Goal: Information Seeking & Learning: Learn about a topic

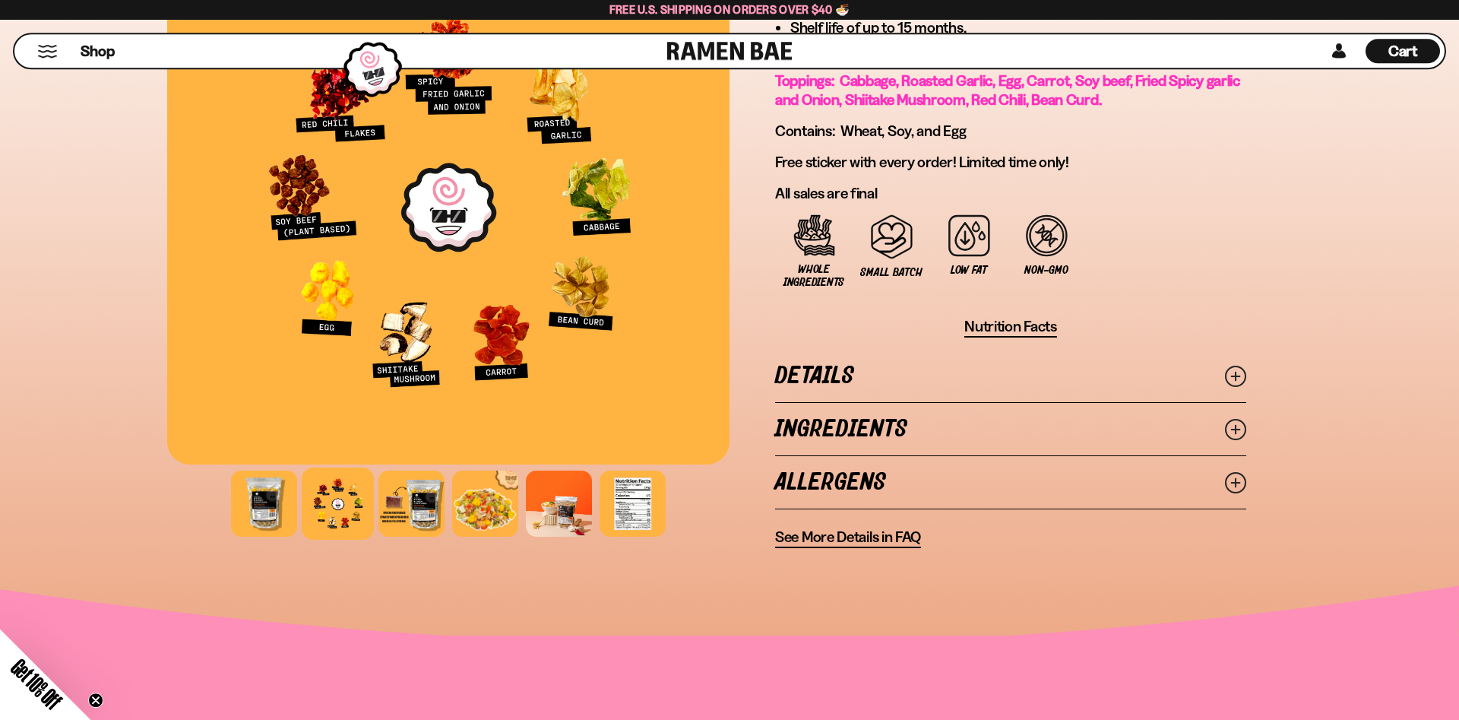
scroll to position [1007, 0]
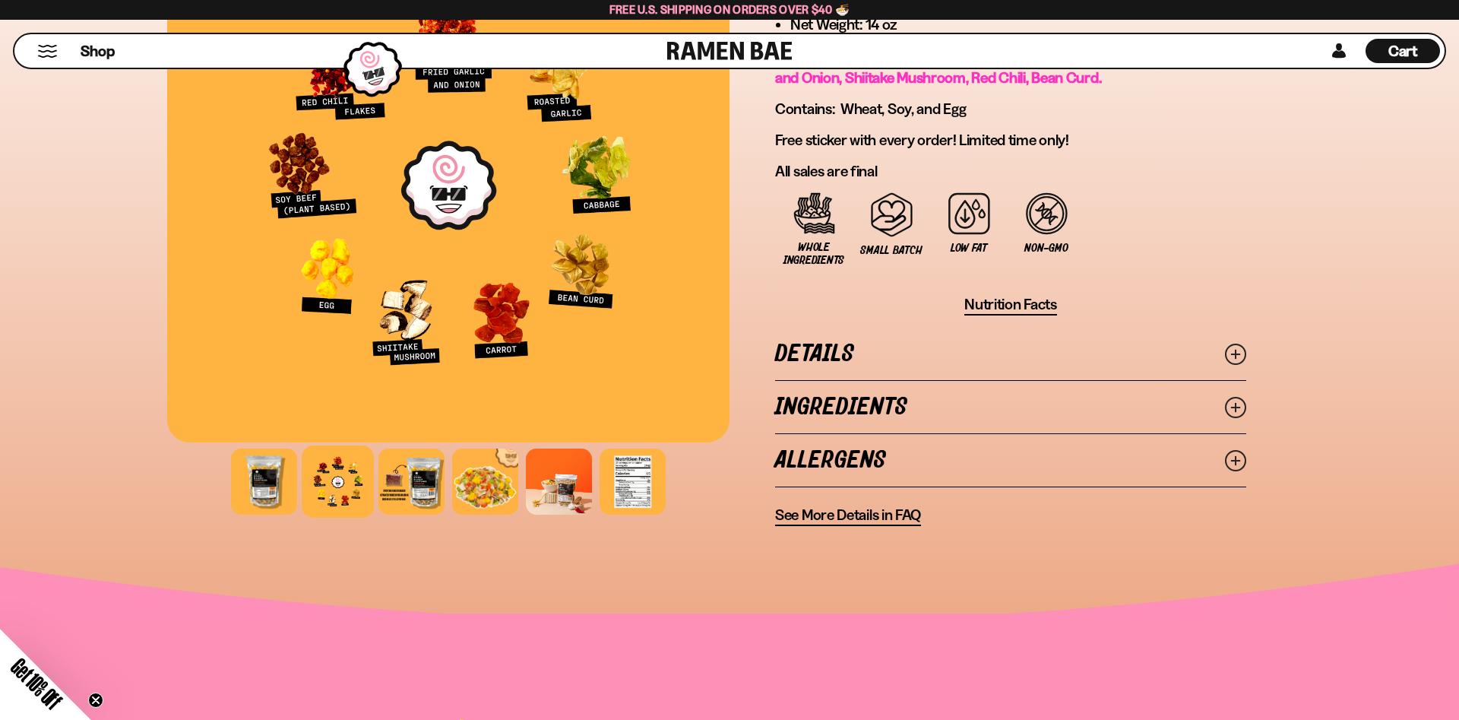
click at [1018, 414] on link "Ingredients" at bounding box center [1010, 407] width 471 height 52
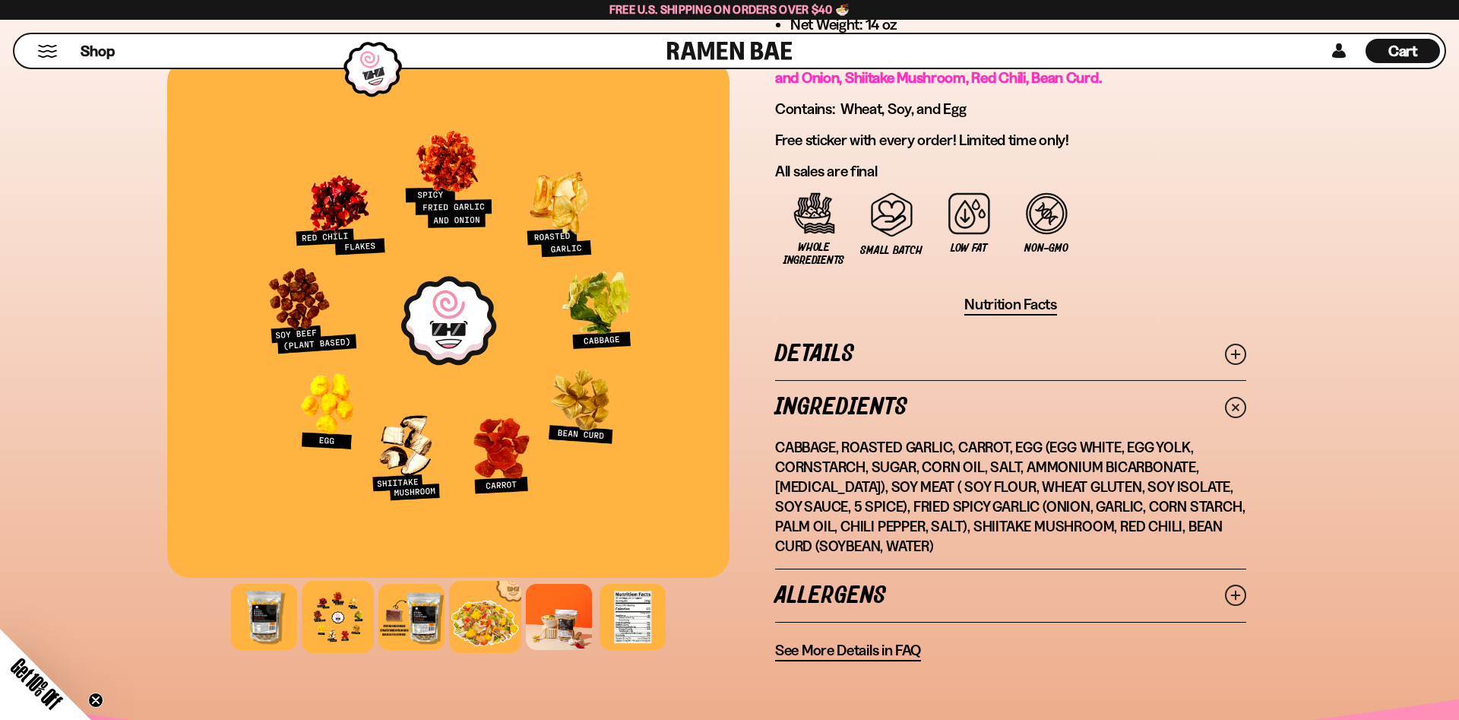
click at [487, 628] on div at bounding box center [485, 616] width 72 height 72
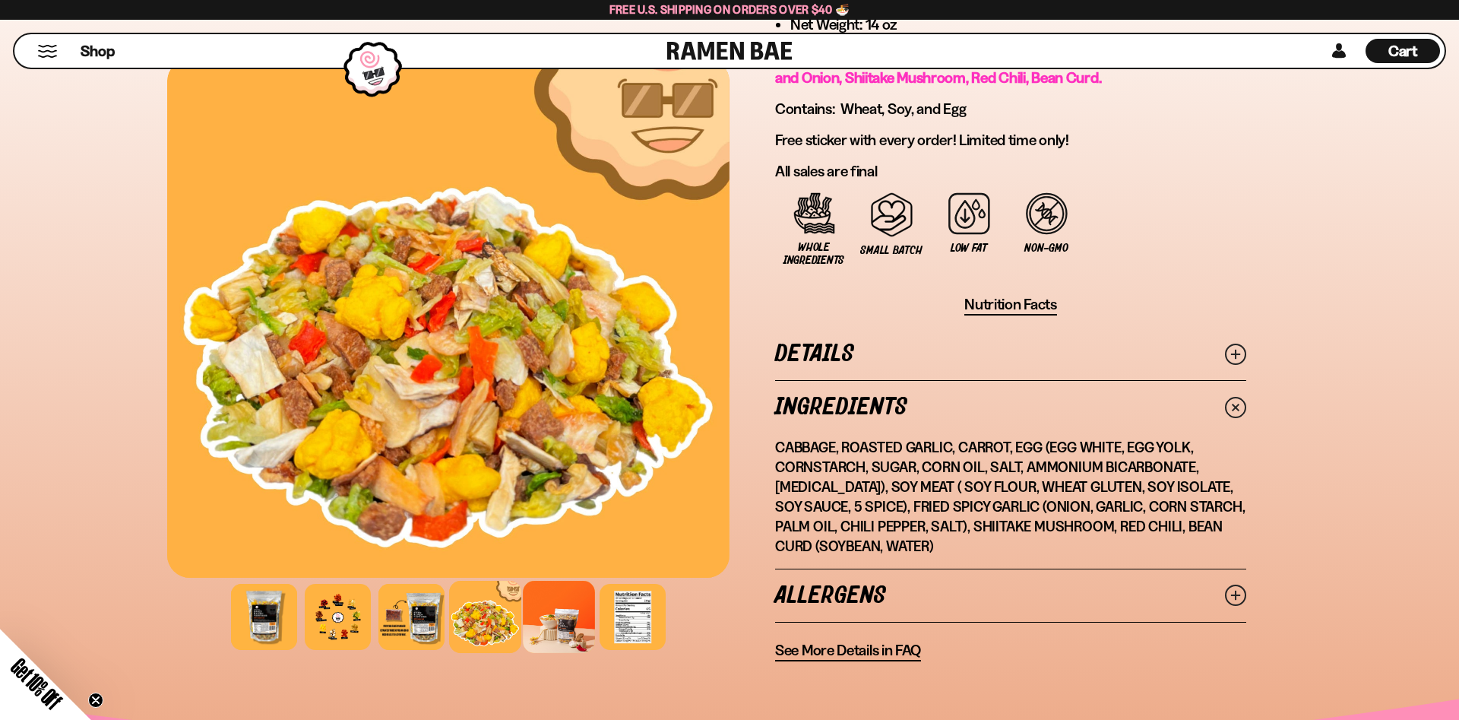
click at [553, 608] on div at bounding box center [559, 616] width 72 height 72
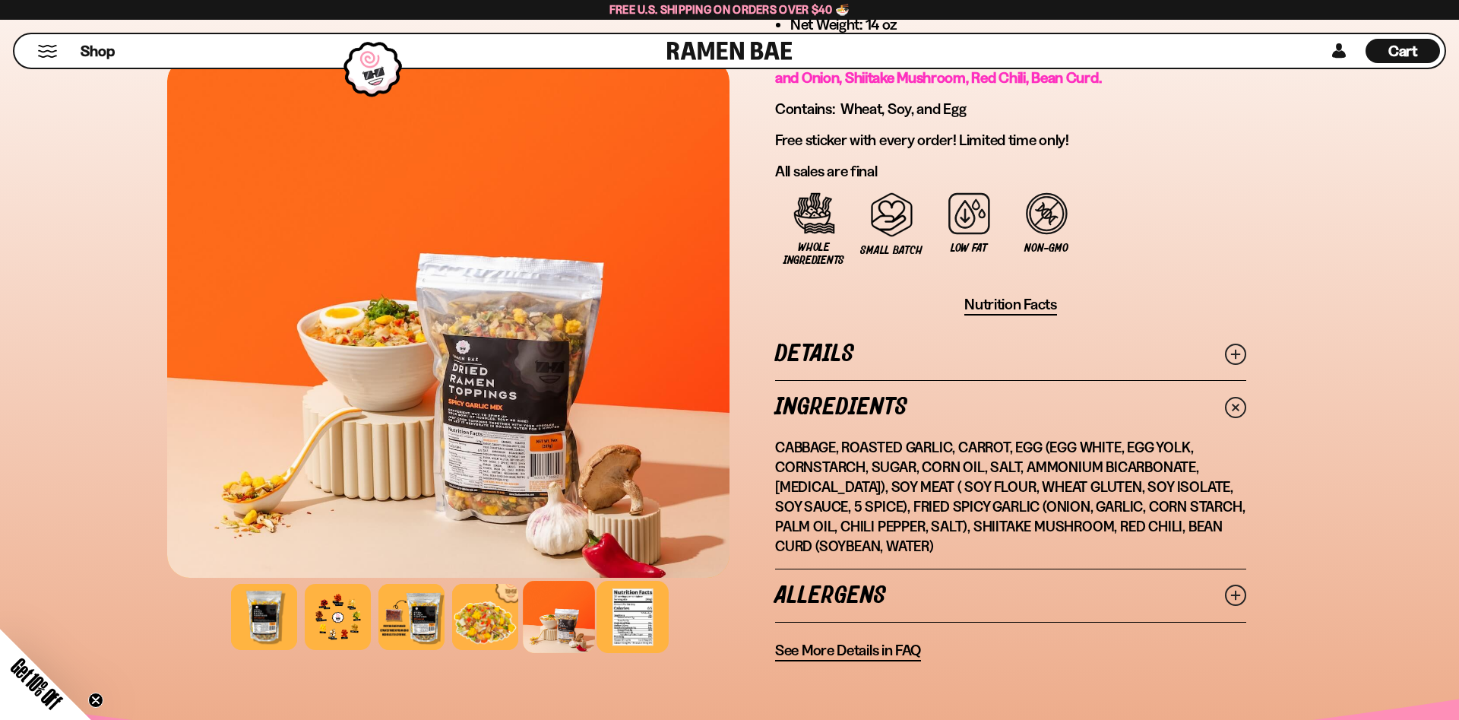
click at [631, 625] on div at bounding box center [632, 616] width 72 height 72
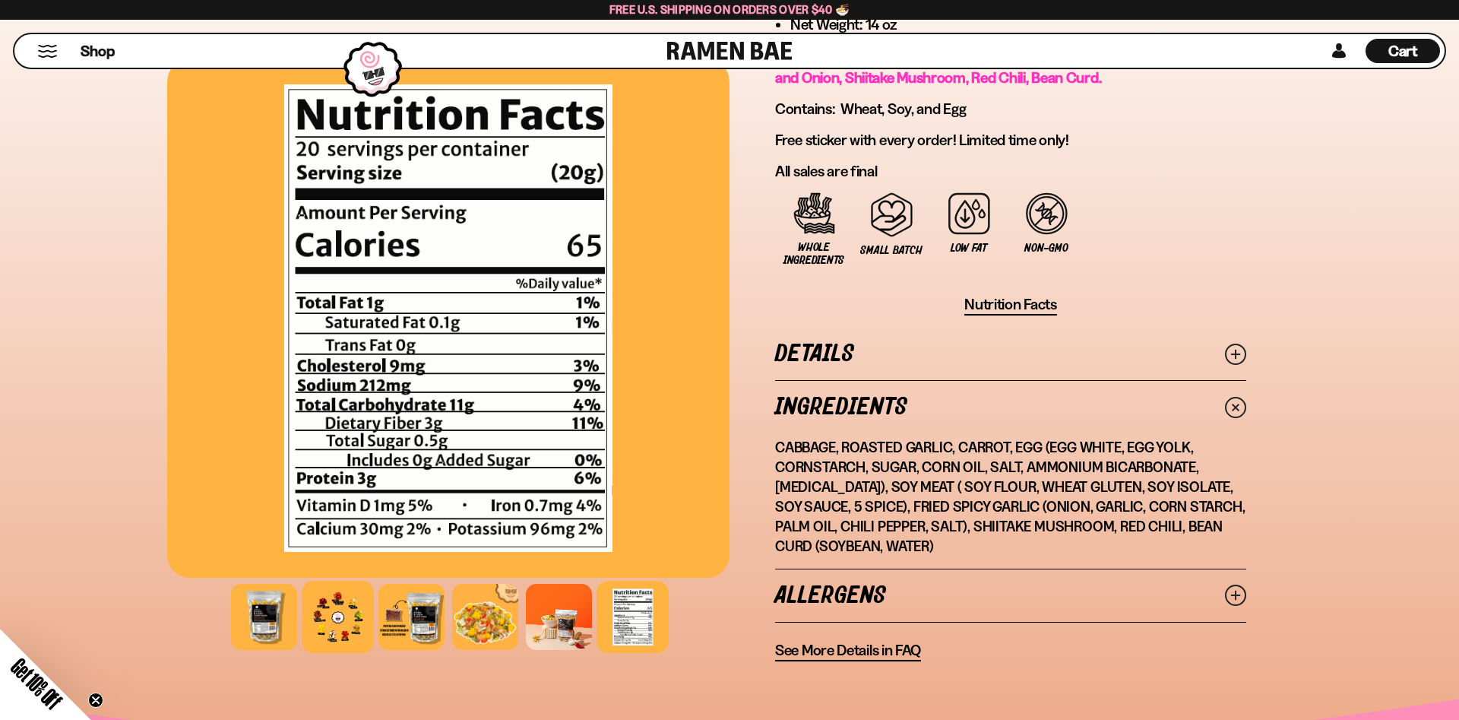
click at [321, 625] on div at bounding box center [338, 616] width 72 height 72
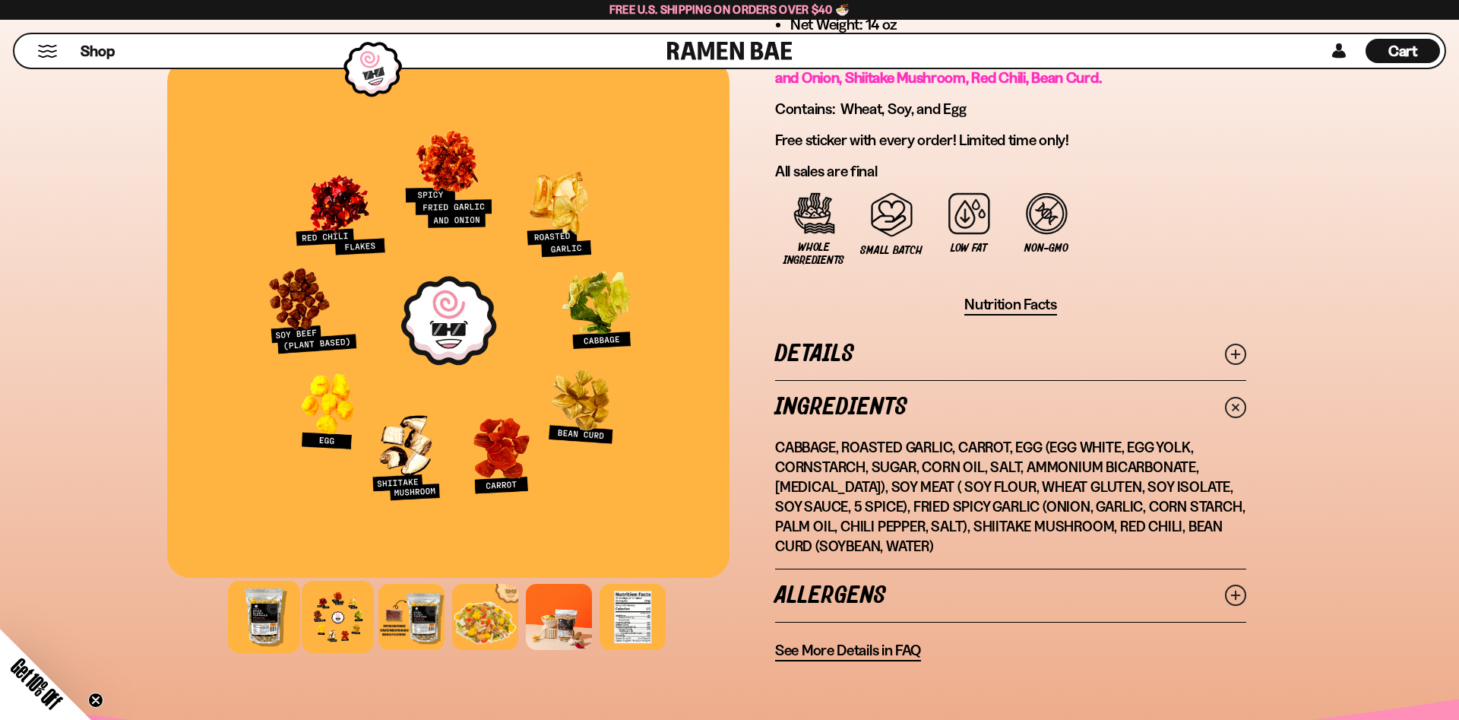
click at [239, 618] on div at bounding box center [264, 616] width 72 height 72
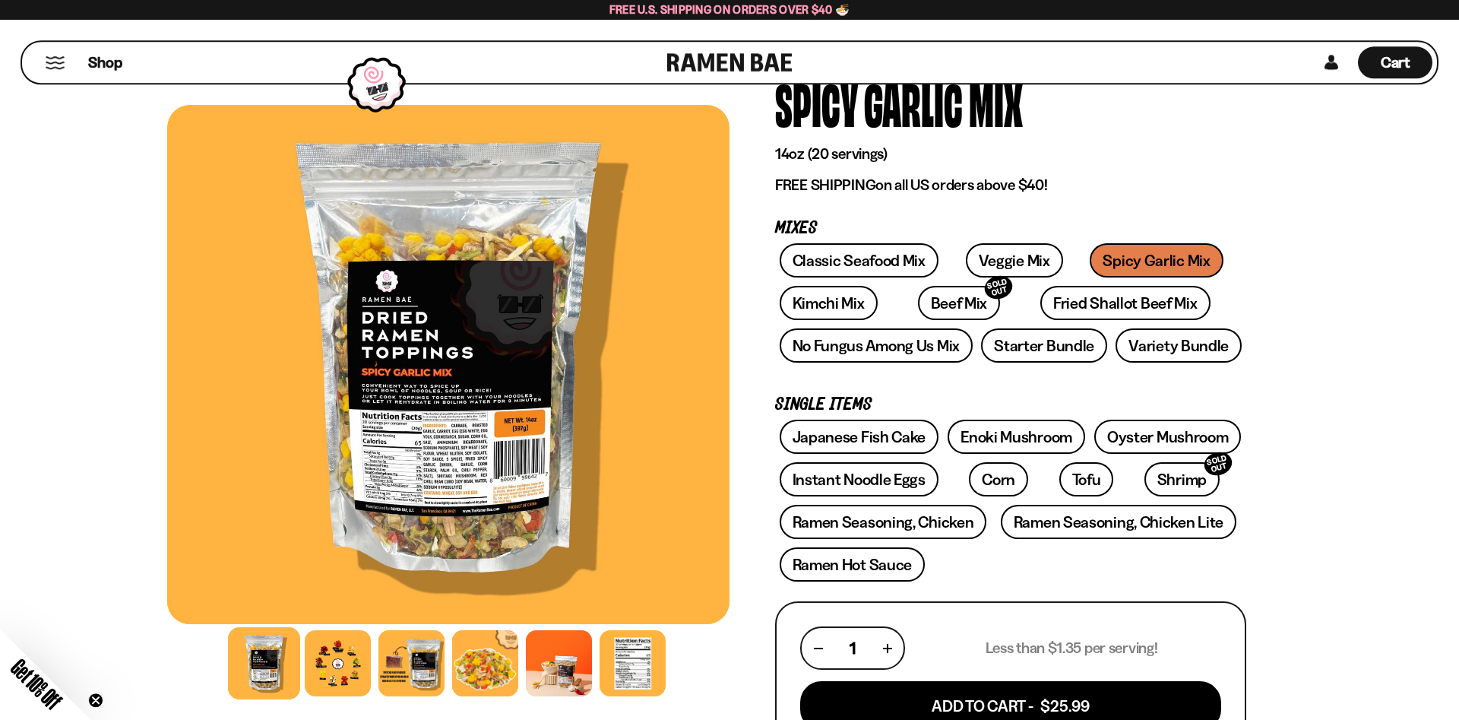
scroll to position [77, 0]
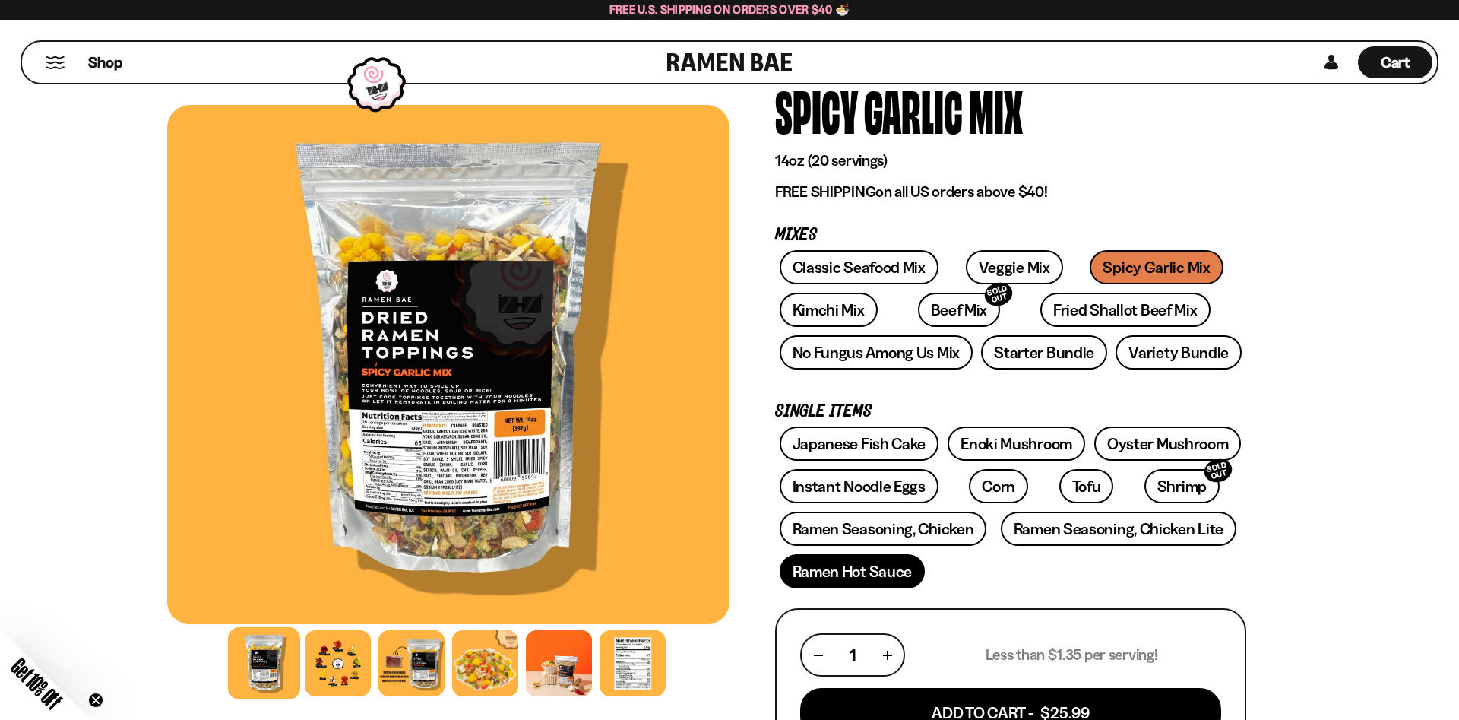
click at [830, 571] on link "Ramen Hot Sauce" at bounding box center [853, 571] width 146 height 34
click at [970, 274] on link "Veggie Mix" at bounding box center [1014, 267] width 97 height 34
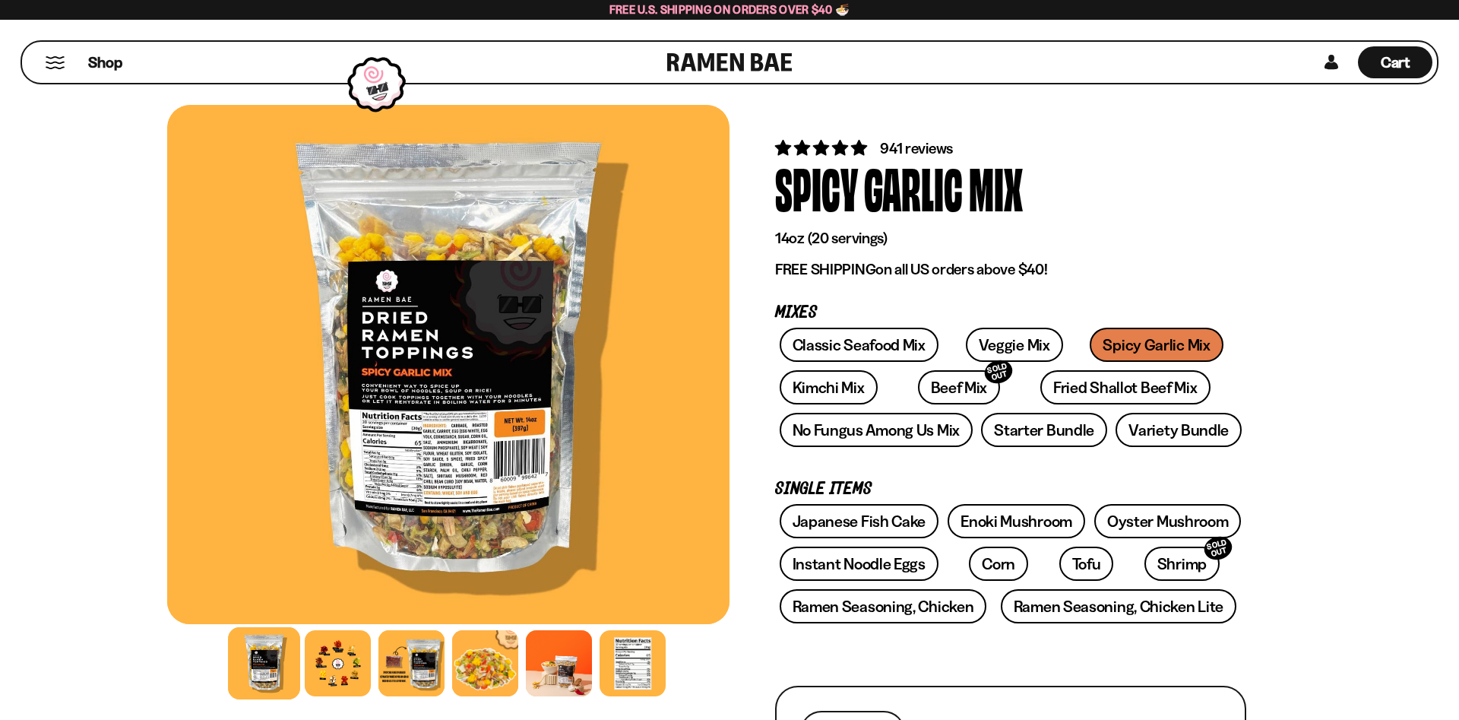
scroll to position [1782, 0]
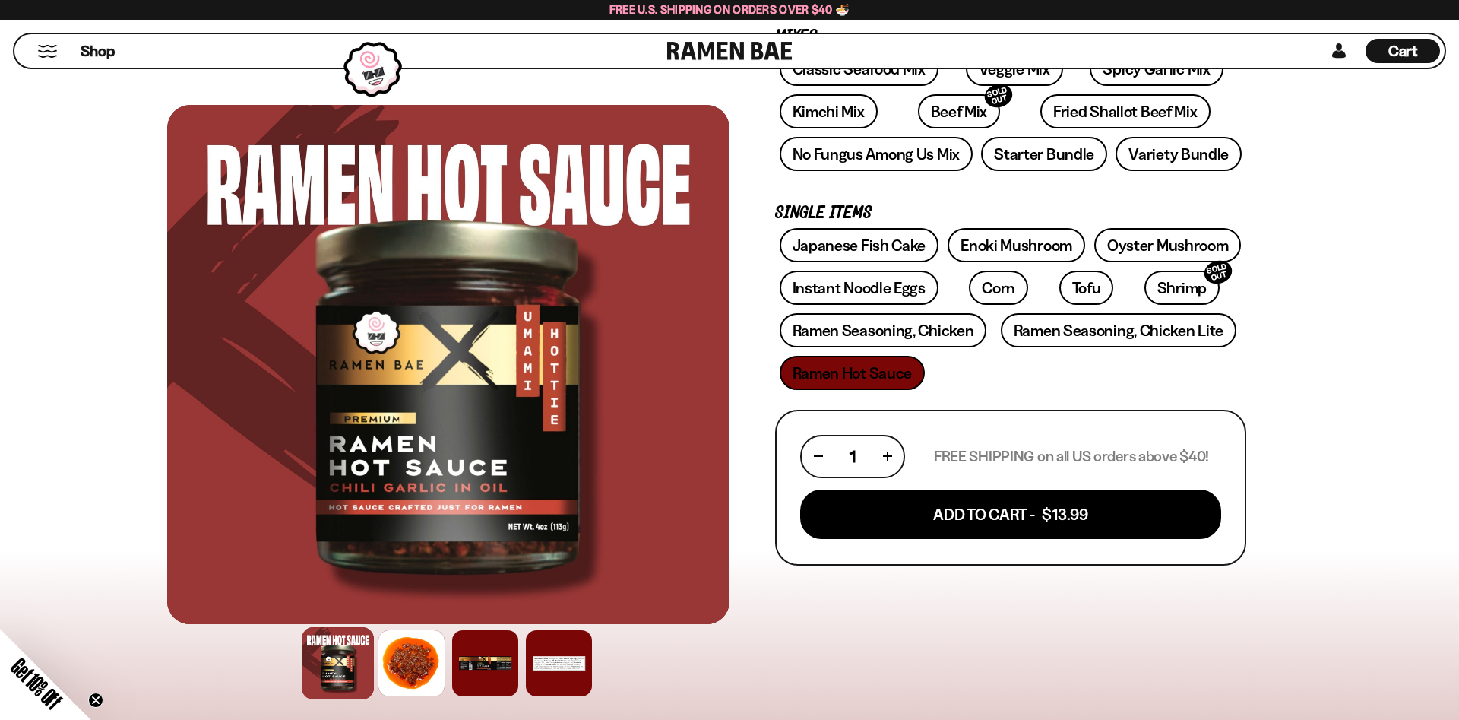
scroll to position [465, 0]
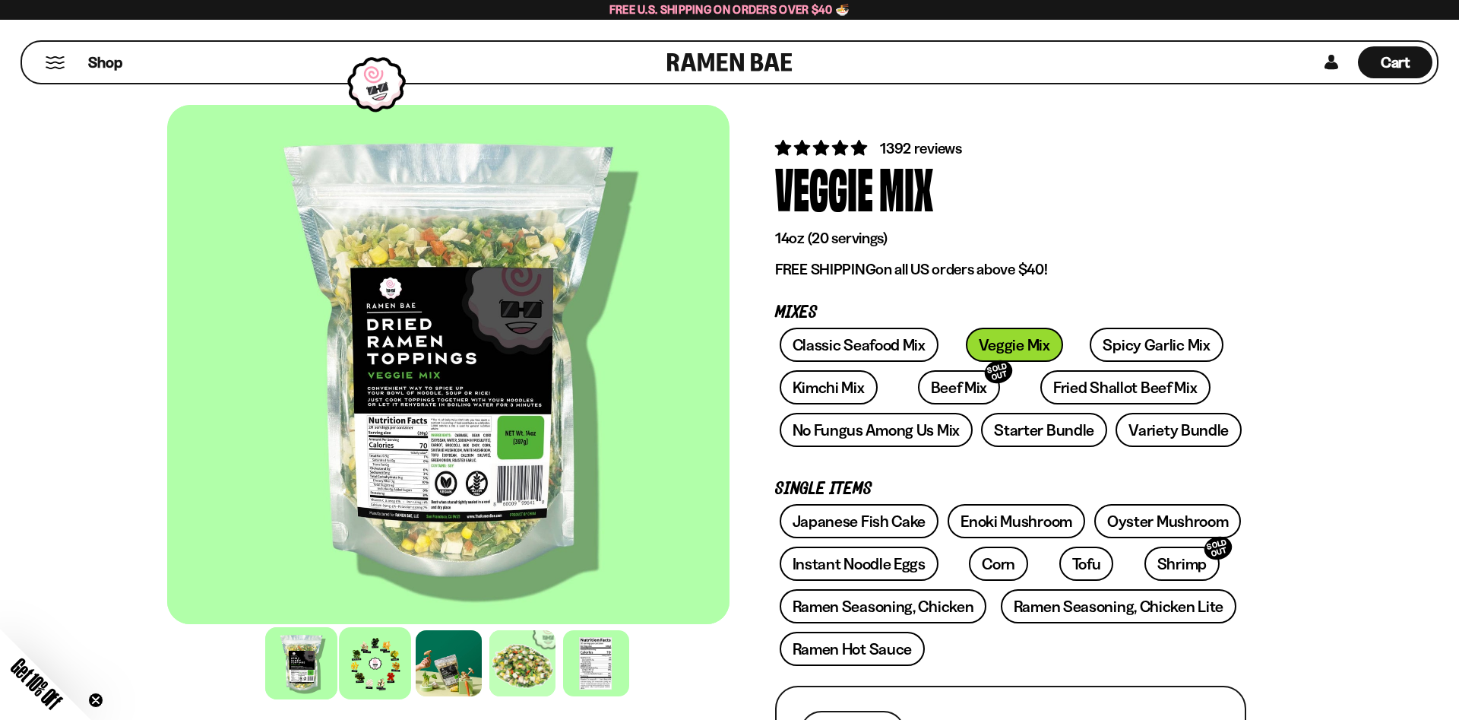
click at [373, 653] on div at bounding box center [375, 663] width 72 height 72
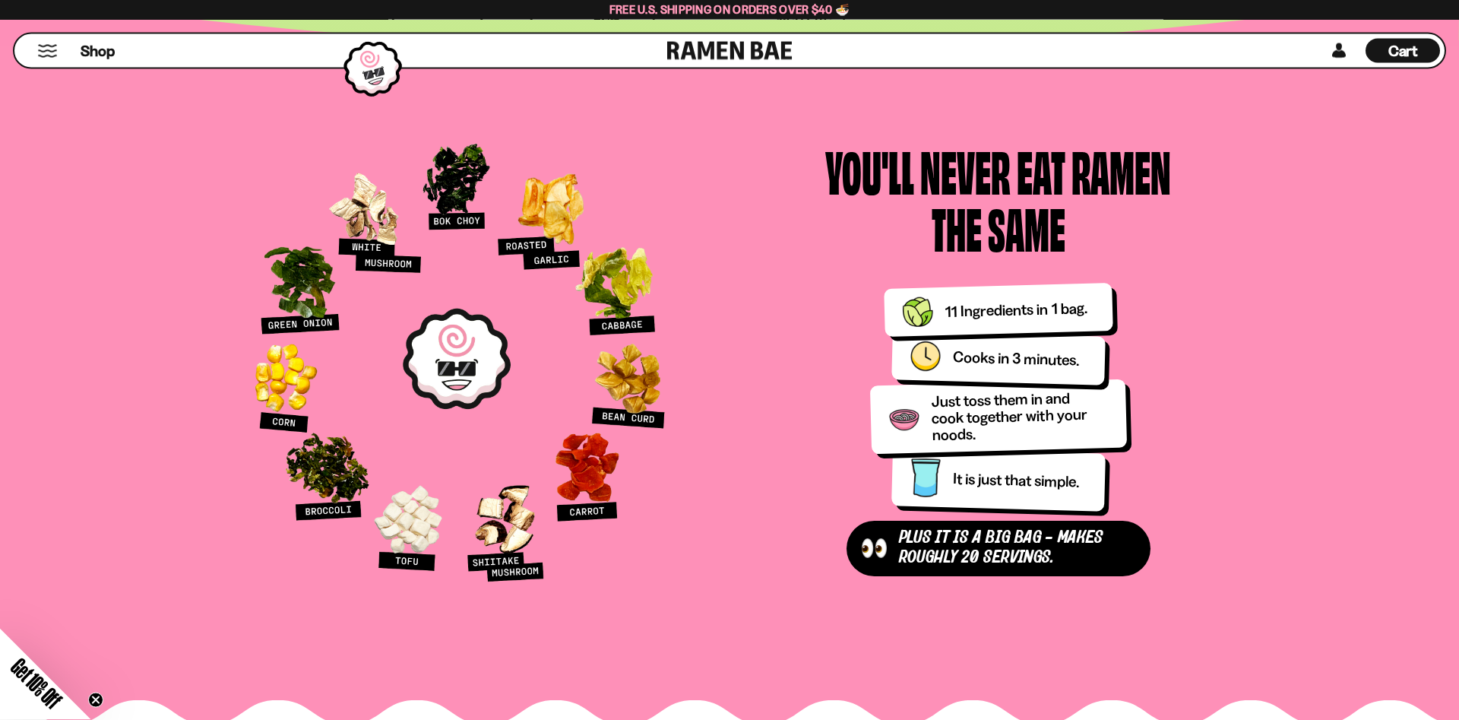
scroll to position [1627, 0]
